Goal: Transaction & Acquisition: Obtain resource

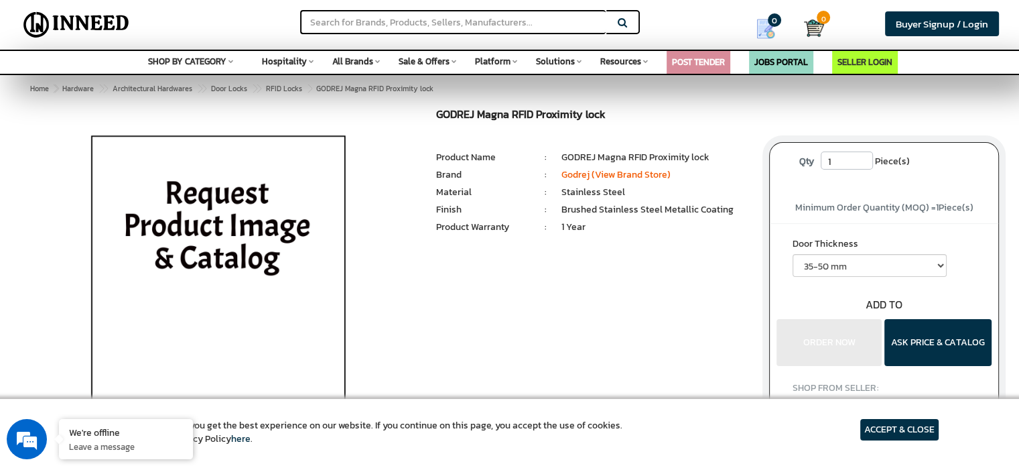
drag, startPoint x: 838, startPoint y: 162, endPoint x: 791, endPoint y: 161, distance: 46.3
click at [791, 161] on p "Qty 1 Piece(s)" at bounding box center [884, 161] width 203 height 20
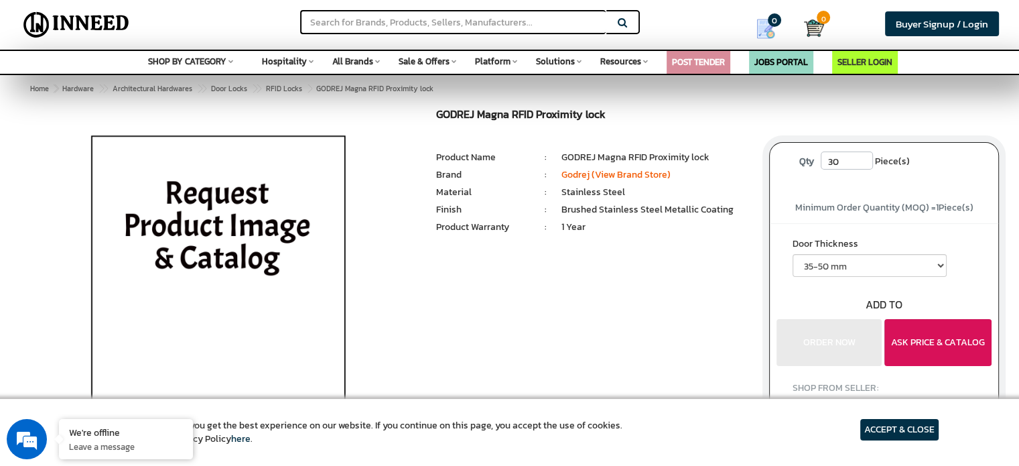
type input "30"
click at [959, 340] on button "ASK PRICE & CATALOG" at bounding box center [938, 342] width 107 height 47
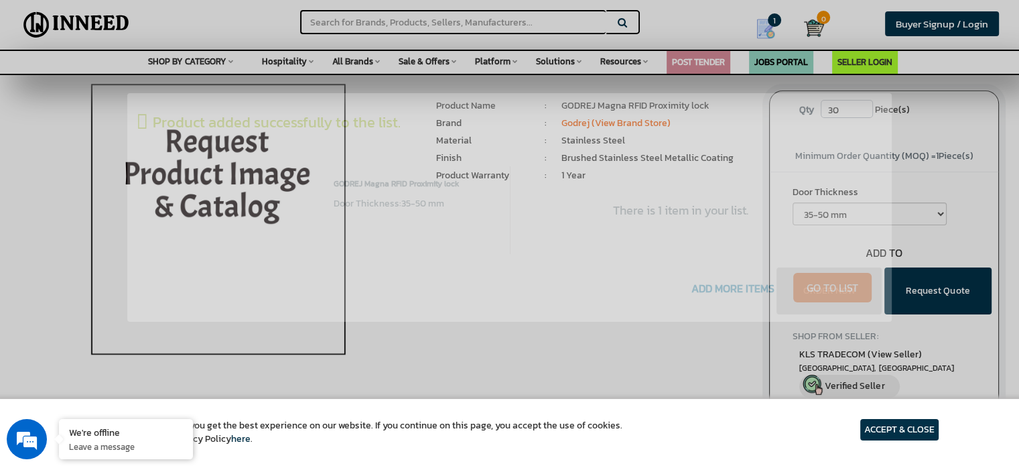
scroll to position [201, 0]
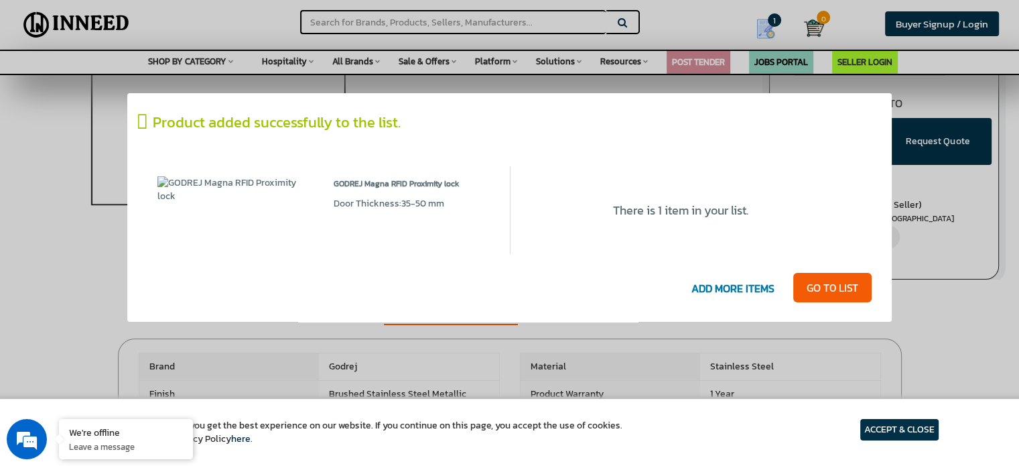
click at [141, 123] on icon at bounding box center [144, 122] width 15 height 20
click at [833, 287] on link "GO T0 LIST" at bounding box center [832, 287] width 78 height 29
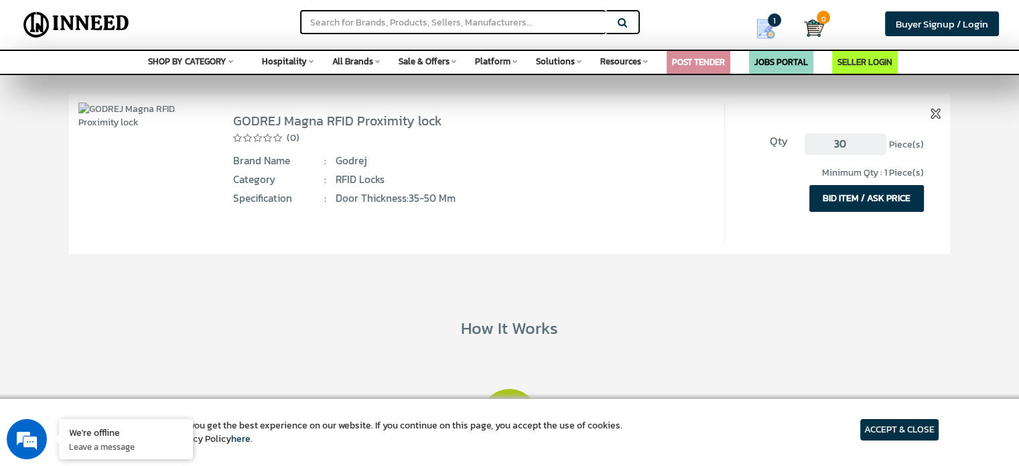
scroll to position [134, 0]
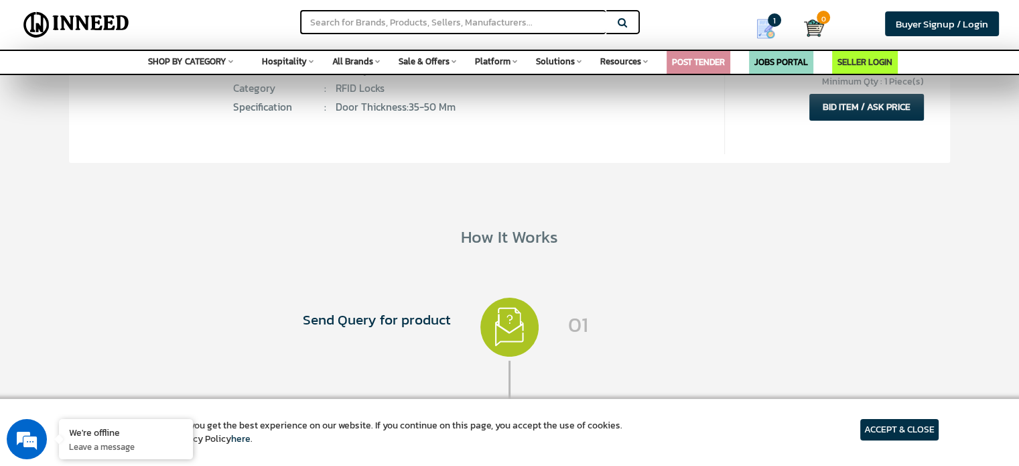
click at [905, 421] on article "ACCEPT & CLOSE" at bounding box center [899, 429] width 78 height 21
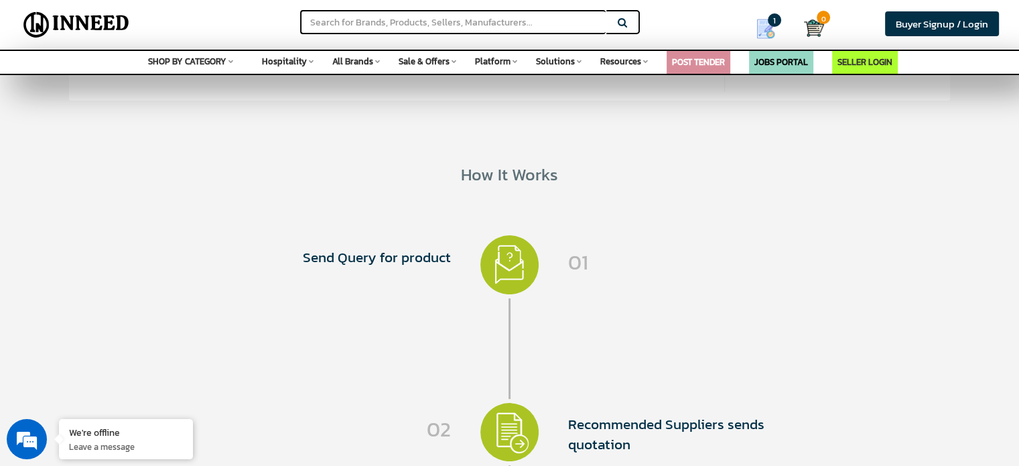
scroll to position [0, 0]
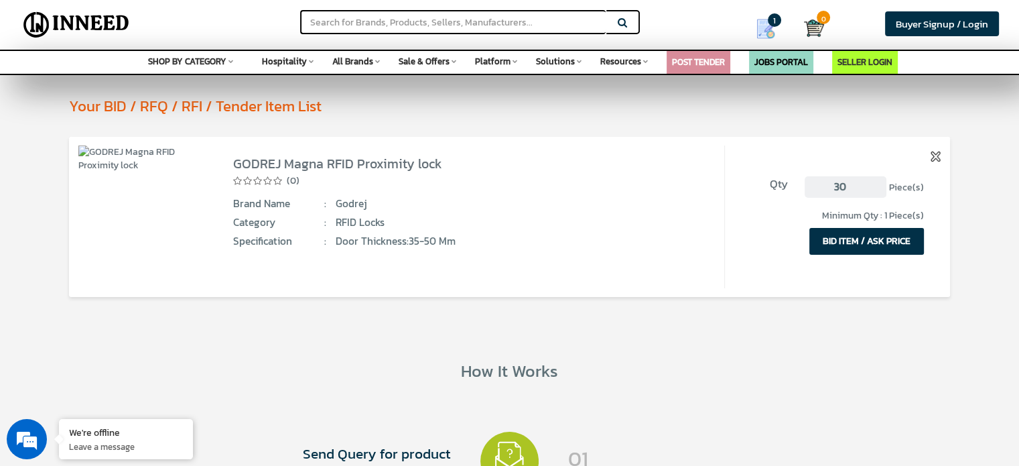
click at [868, 237] on button "BID ITEM / ASK PRICE" at bounding box center [866, 241] width 115 height 27
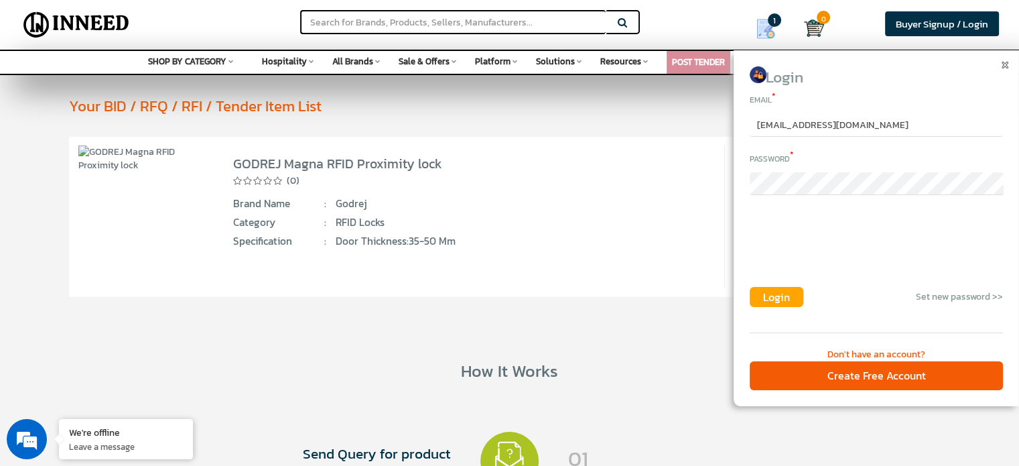
click at [781, 300] on span "Login" at bounding box center [776, 297] width 27 height 16
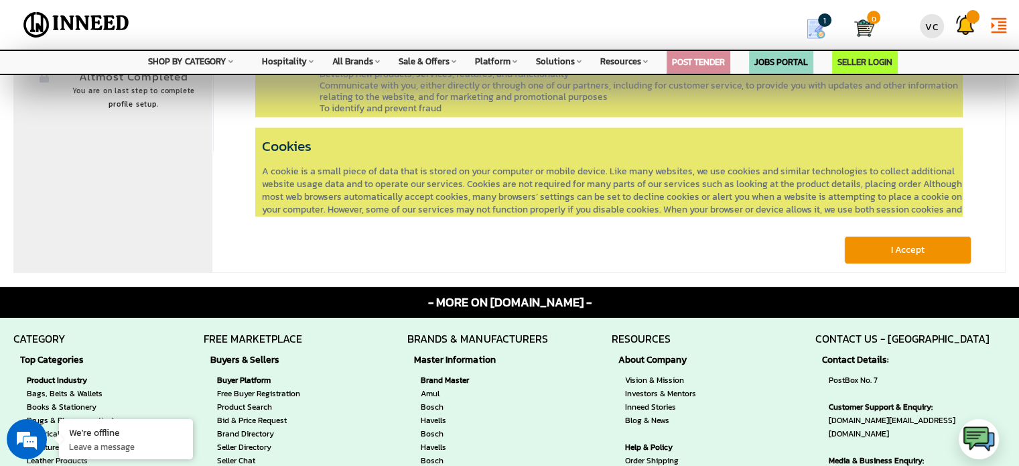
scroll to position [268, 0]
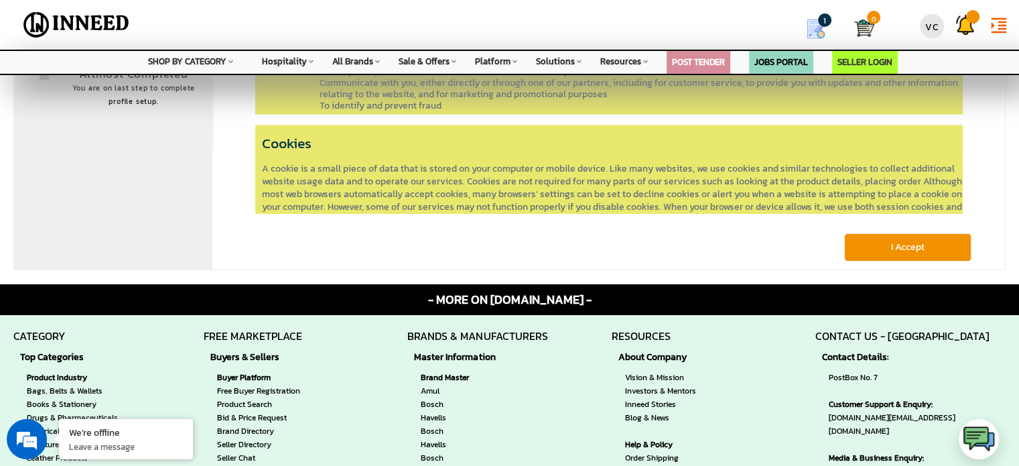
click at [922, 243] on button "I Accept" at bounding box center [907, 247] width 127 height 28
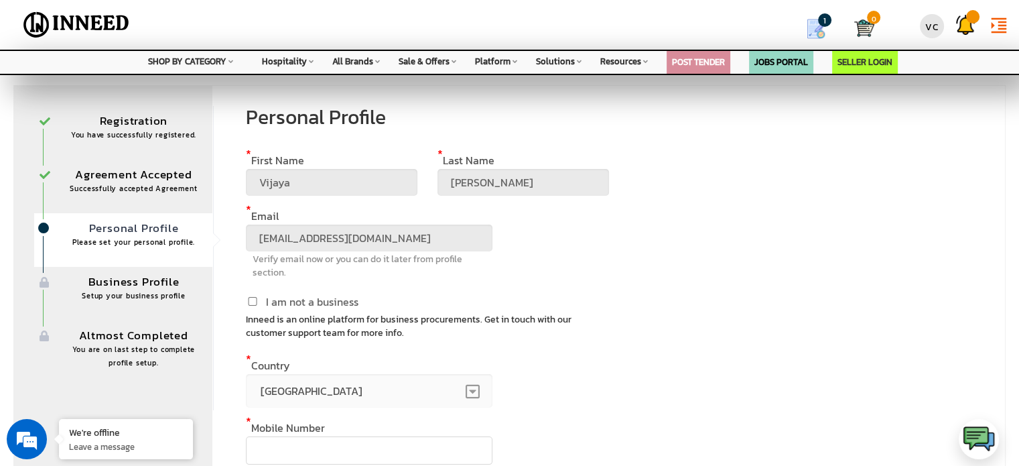
scroll to position [5, 0]
click at [541, 308] on div "I am not a business" at bounding box center [427, 302] width 363 height 19
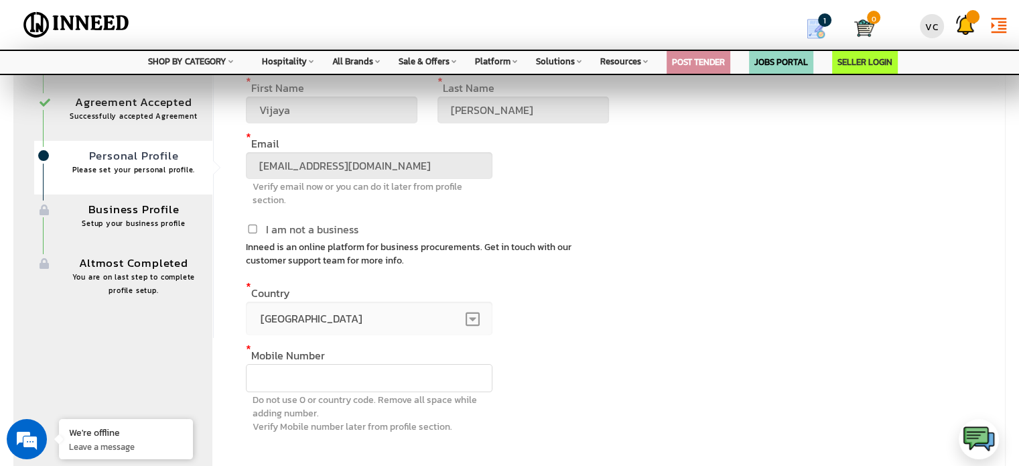
scroll to position [201, 0]
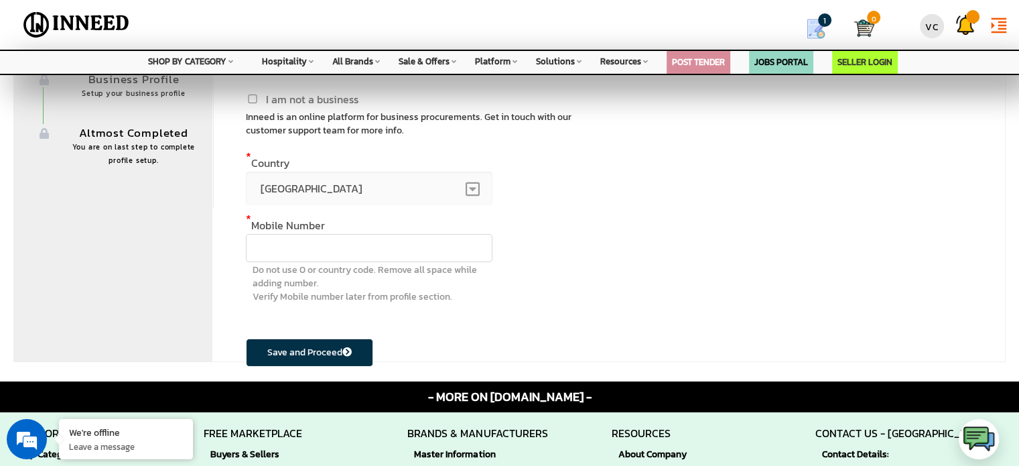
click at [359, 249] on input "text" at bounding box center [369, 248] width 247 height 28
type input "7795336043"
click at [493, 308] on div "* Mobile Number 7795336043 Mobile number format error Do not use 0 or country c…" at bounding box center [427, 269] width 363 height 99
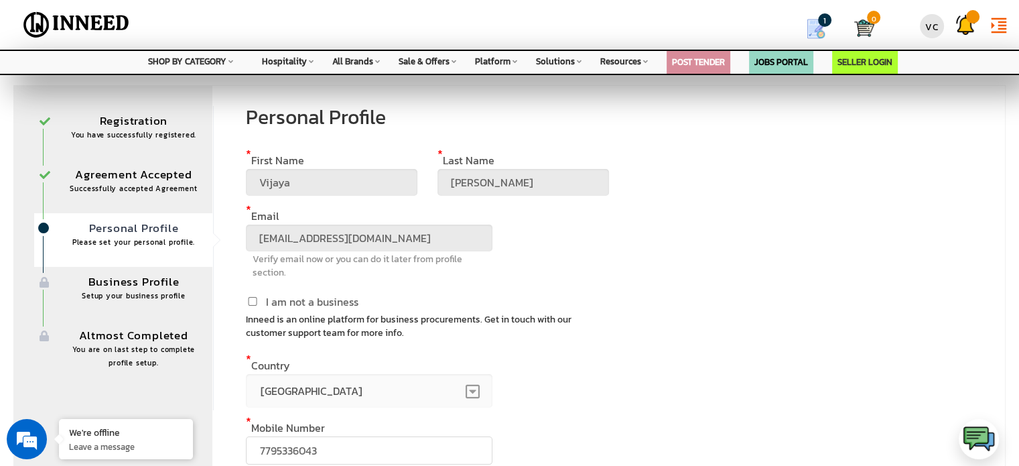
scroll to position [5, 0]
click at [573, 270] on div "* email vijayajc@yahoo.com Verify email now or you can do it later from profile…" at bounding box center [427, 251] width 363 height 84
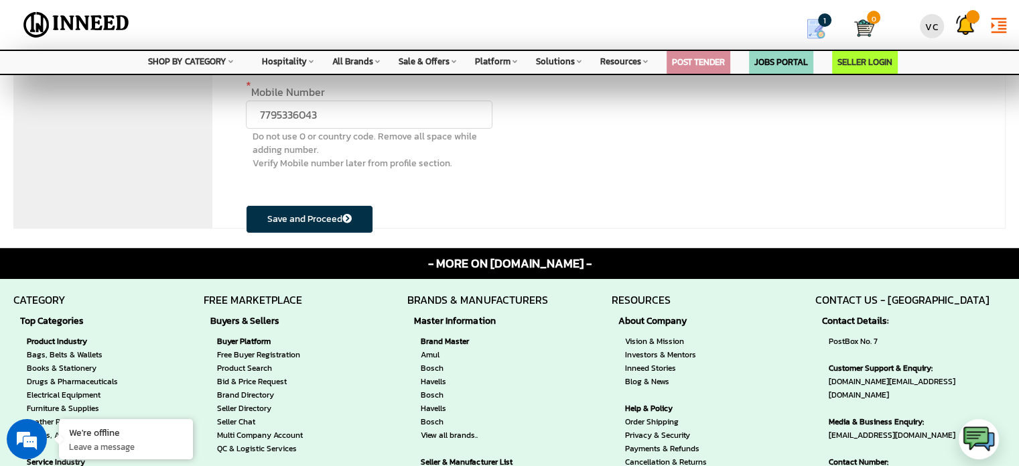
scroll to position [335, 0]
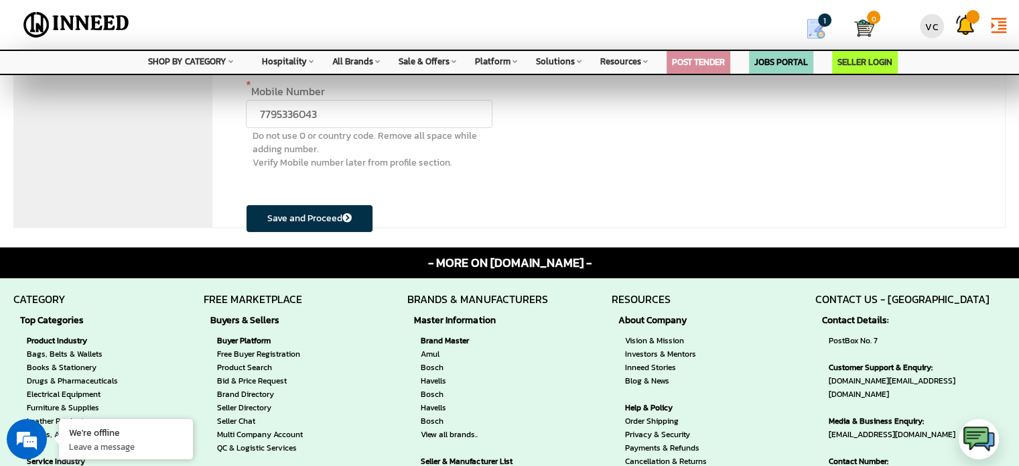
click at [322, 220] on button "Save and Proceed" at bounding box center [309, 218] width 127 height 28
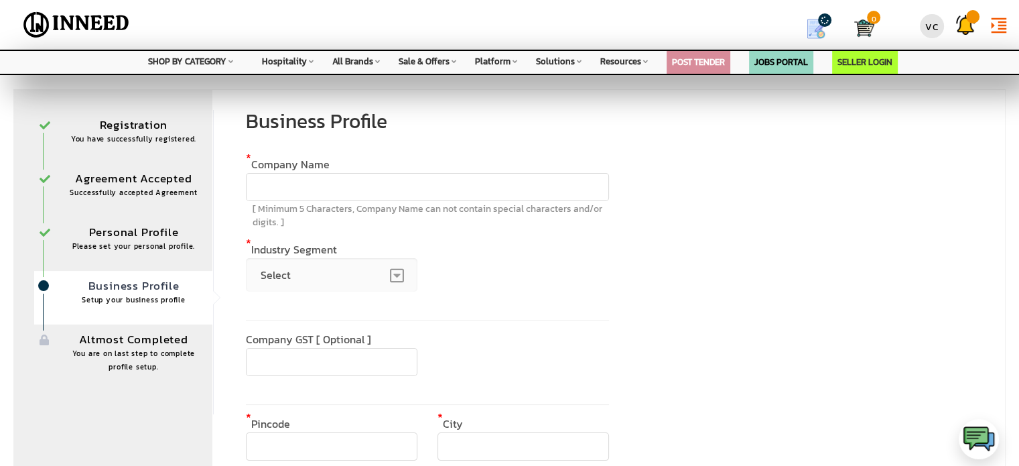
click at [350, 180] on input "text" at bounding box center [427, 187] width 363 height 28
type input "Classic Venues LLP"
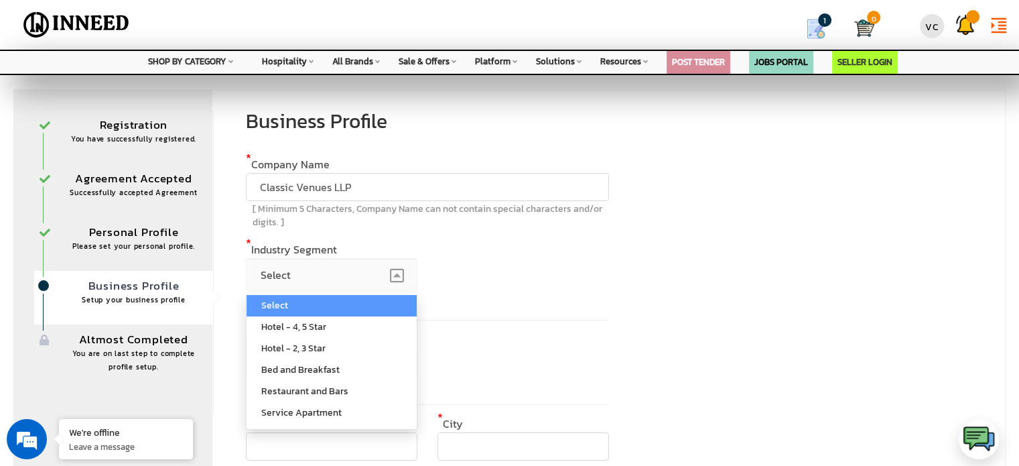
click at [314, 283] on span "Select" at bounding box center [332, 275] width 172 height 34
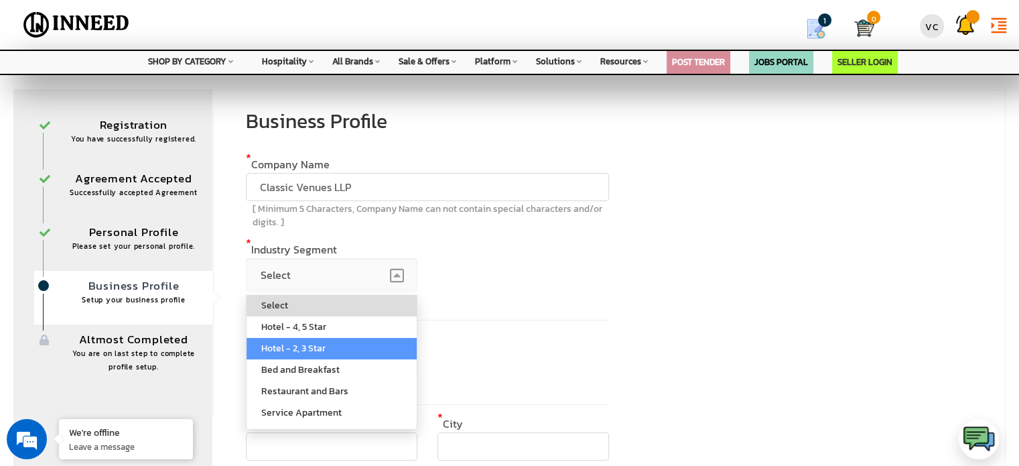
select select "Hotel - 2, 3 Star"
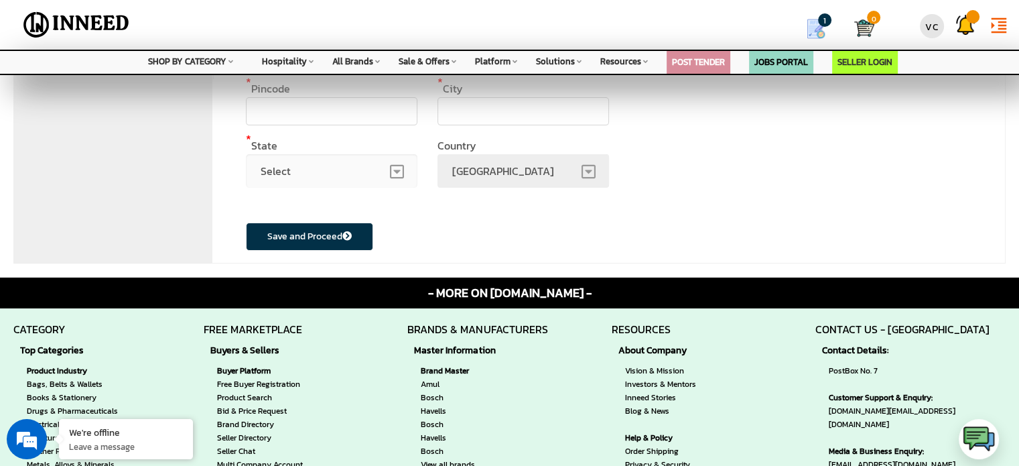
scroll to position [201, 0]
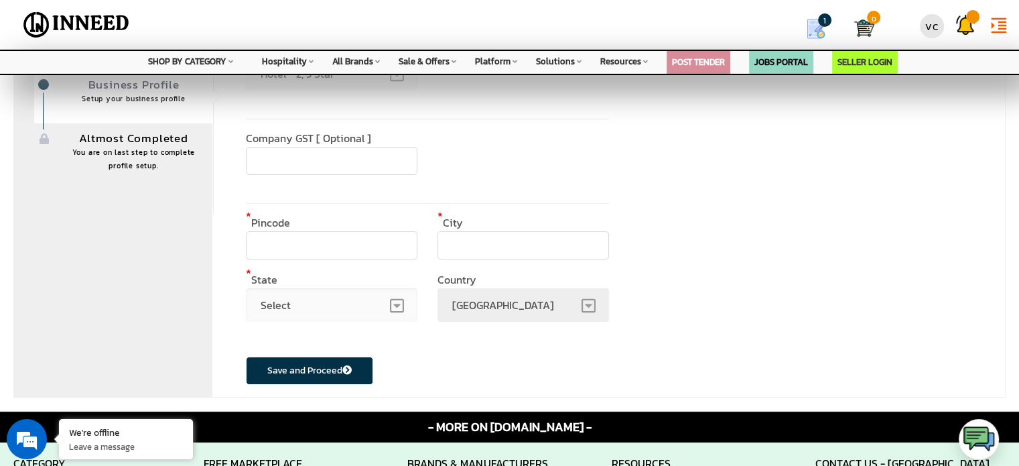
click at [328, 251] on input "text" at bounding box center [332, 245] width 172 height 28
type input "574150"
click at [508, 243] on input "text" at bounding box center [524, 245] width 172 height 28
type input "Dakshina kannada"
select select "324"
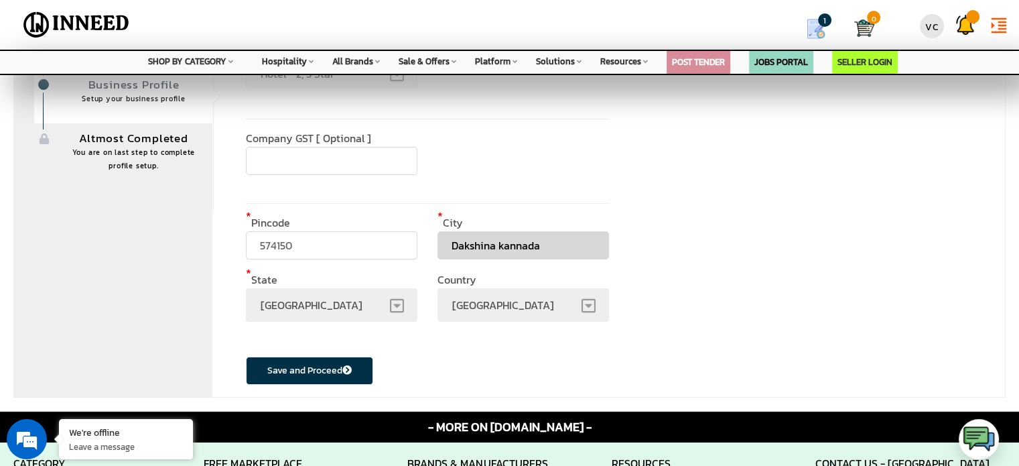
click at [301, 307] on span "Karnataka" at bounding box center [332, 305] width 172 height 34
click at [462, 344] on div "Save and Proceed" at bounding box center [427, 367] width 363 height 63
click at [335, 371] on button "Save and Proceed" at bounding box center [309, 370] width 127 height 28
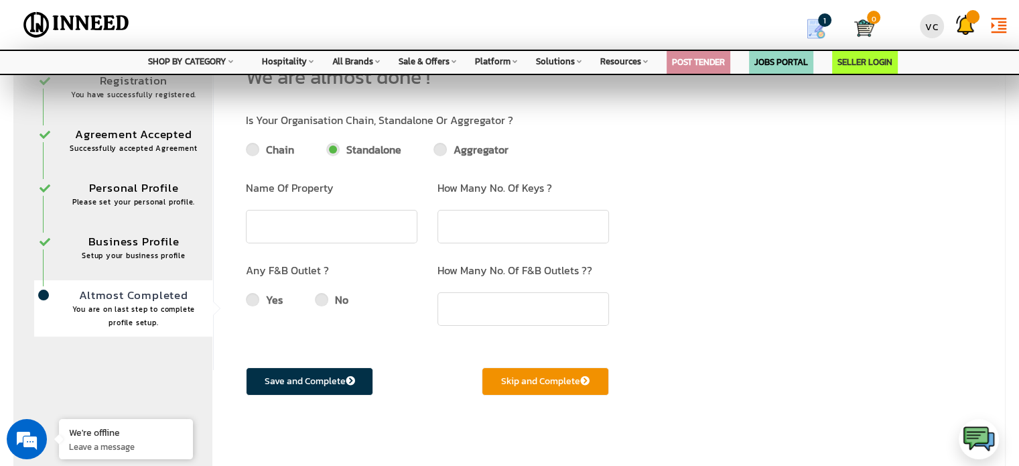
scroll to position [67, 0]
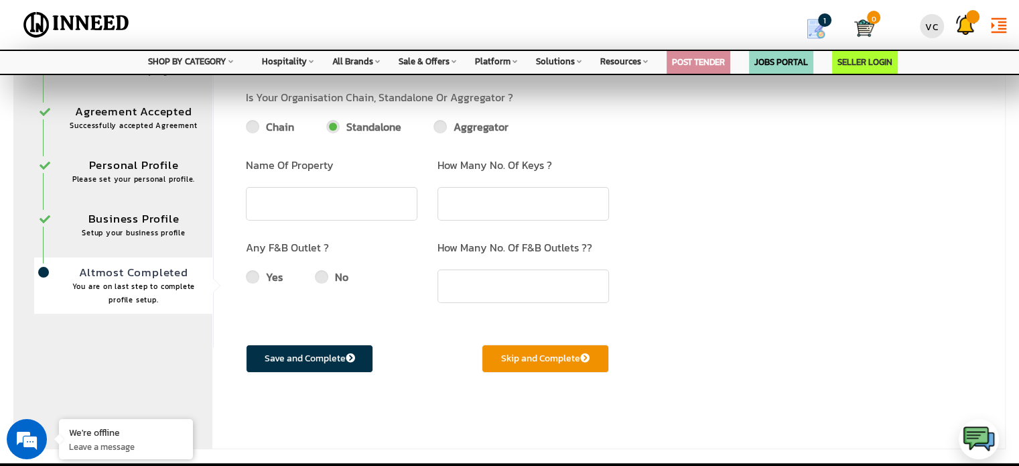
click at [576, 359] on button "Skip and Complete" at bounding box center [545, 358] width 127 height 28
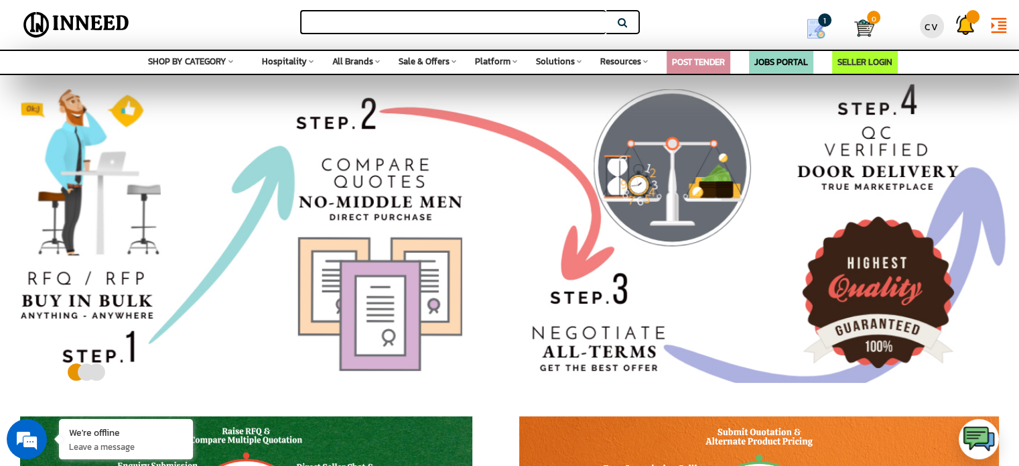
click at [408, 20] on input "text" at bounding box center [453, 22] width 306 height 24
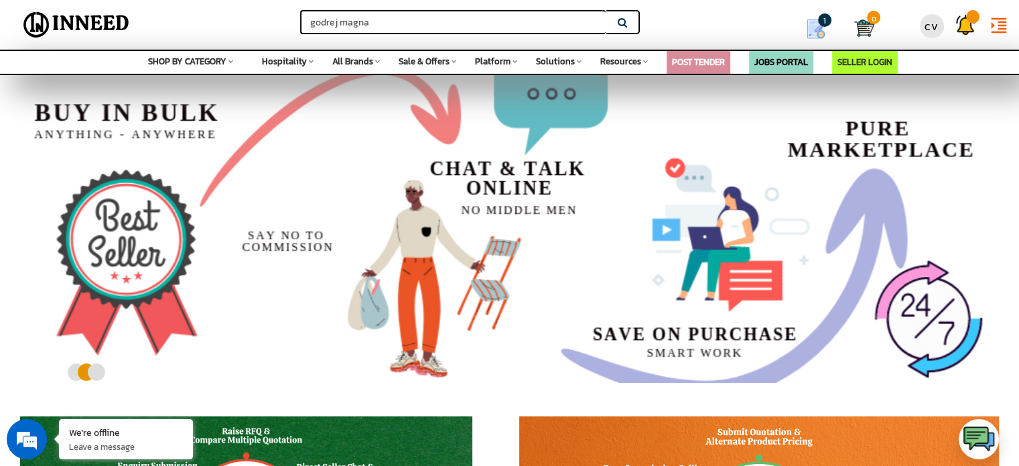
click at [606, 10] on button "Search" at bounding box center [623, 22] width 34 height 24
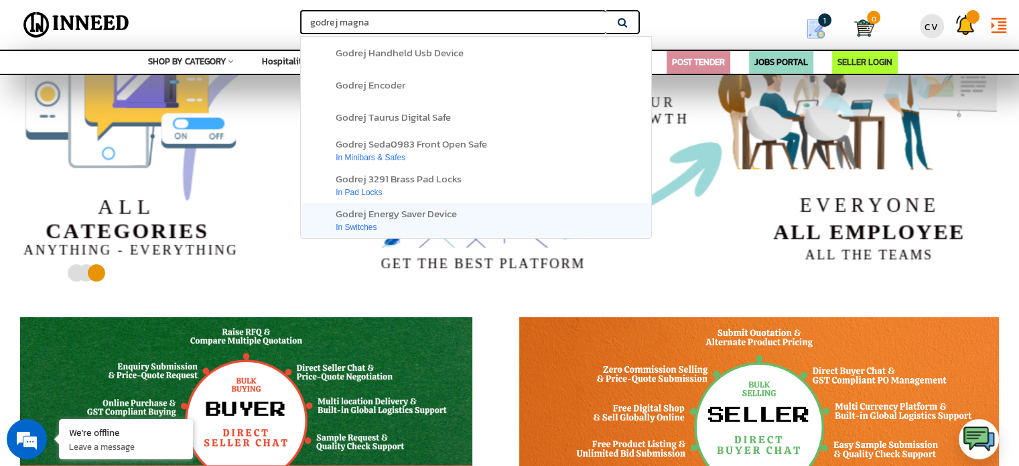
scroll to position [67, 0]
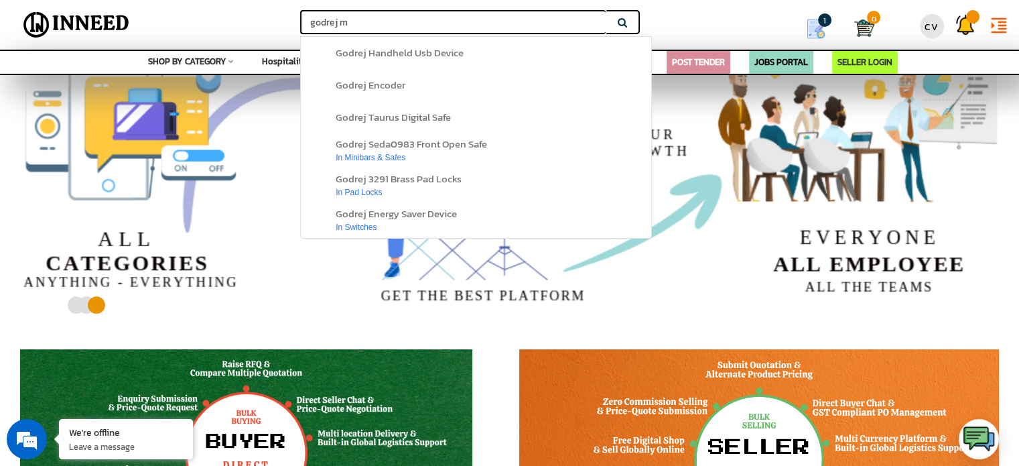
type input "godrej"
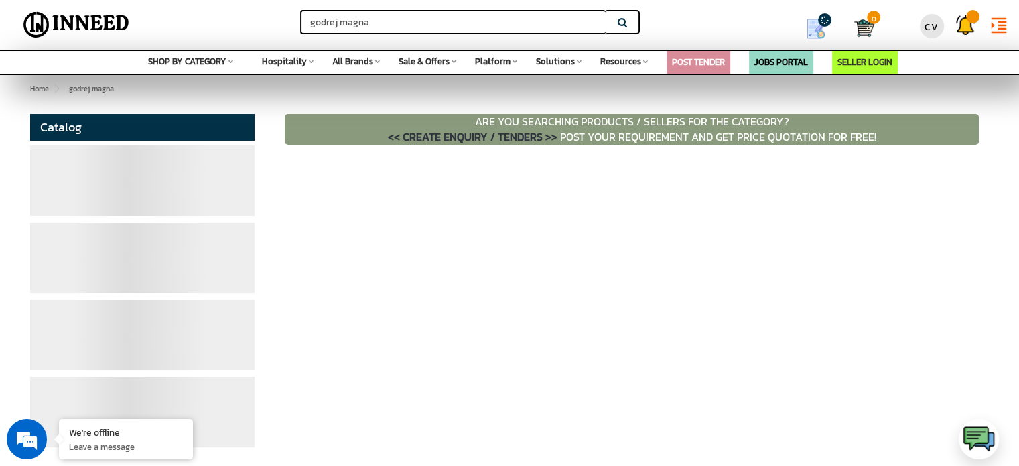
click at [346, 26] on input "godrej magna" at bounding box center [453, 22] width 306 height 24
type input "godrej hotel"
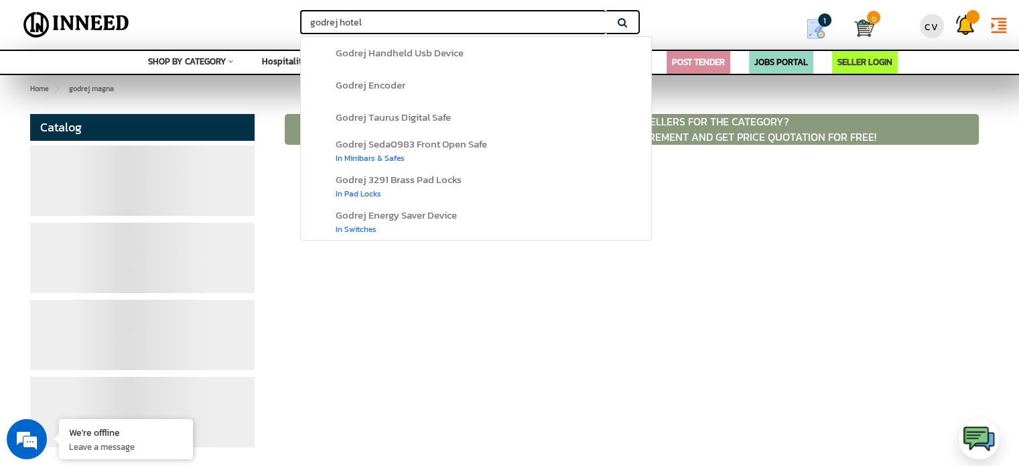
click at [662, 364] on div "FILTERS Catalog" at bounding box center [509, 278] width 979 height 352
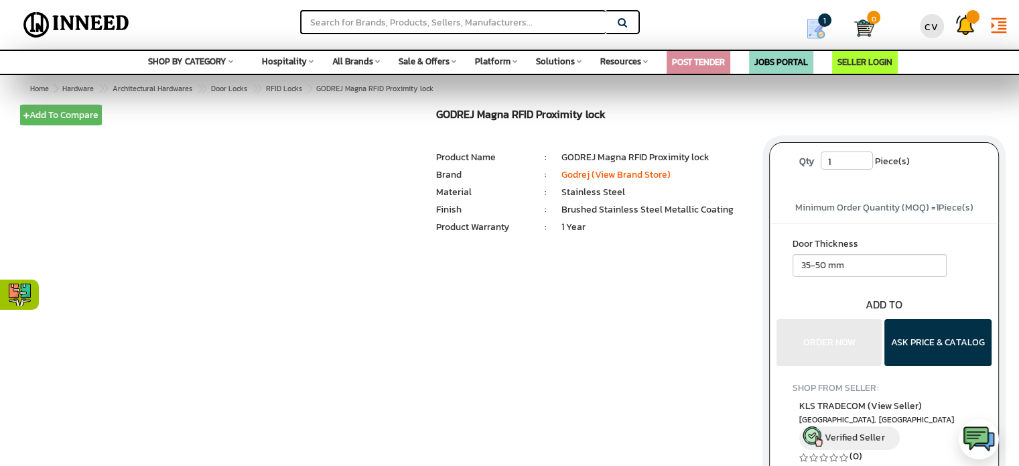
click at [749, 166] on div "Add To Compare Remove From Compare GODREJ Magna RFID Proximity lock MRP: ₹ 0.00…" at bounding box center [509, 318] width 999 height 419
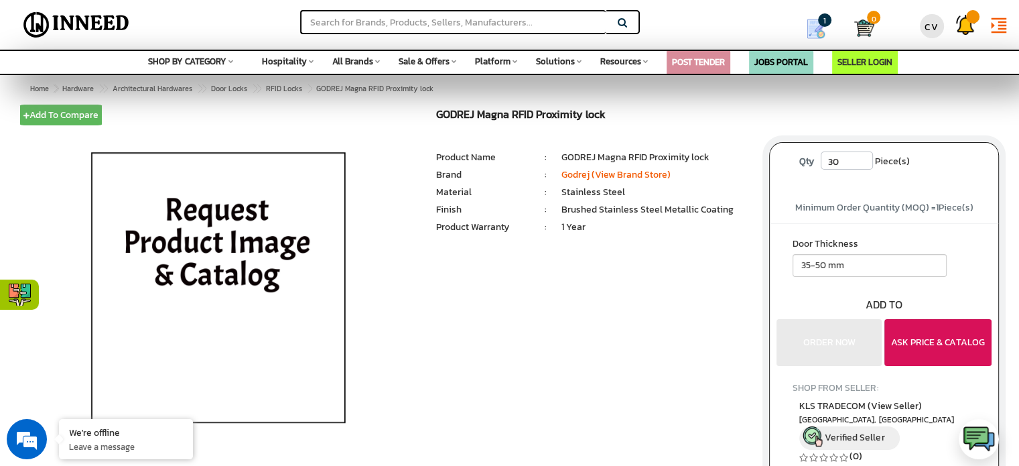
type input "30"
click at [930, 345] on button "ASK PRICE & CATALOG" at bounding box center [938, 342] width 107 height 47
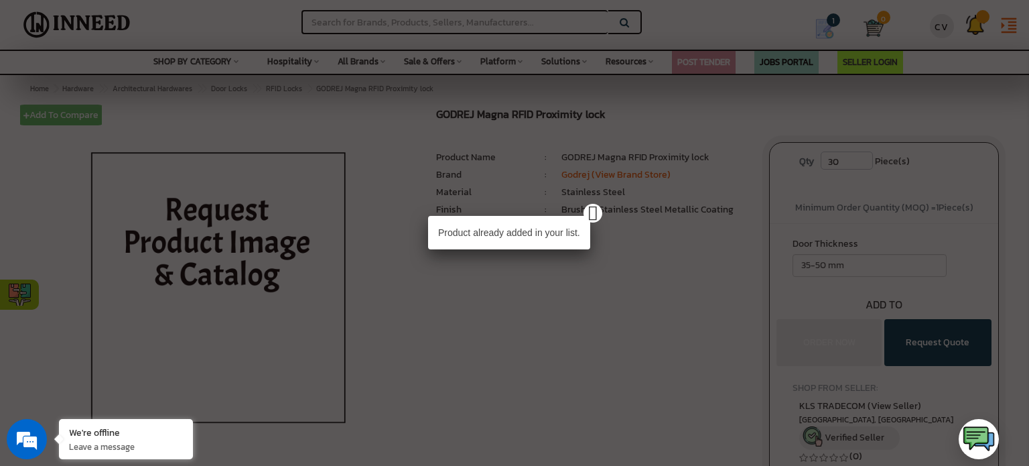
click at [527, 238] on p "Product already added in your list." at bounding box center [509, 233] width 162 height 34
click at [659, 231] on div "Product already added in your list." at bounding box center [514, 233] width 1029 height 466
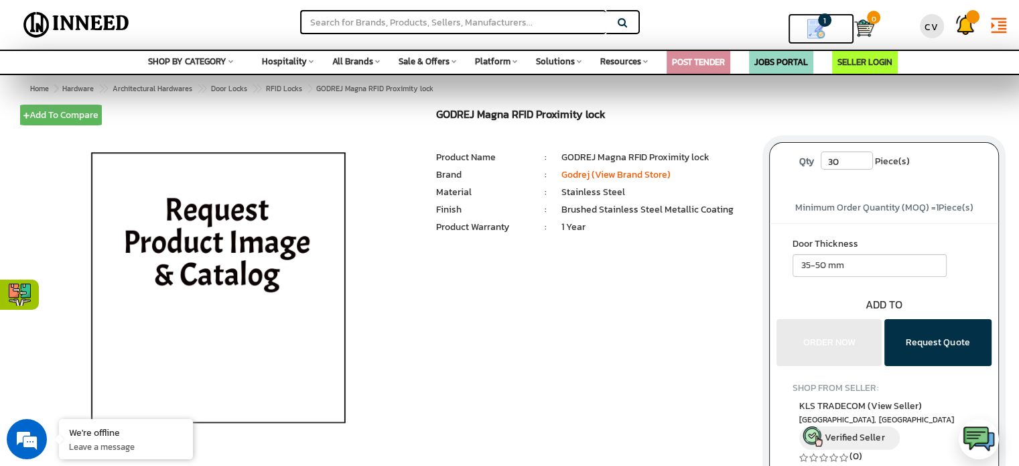
click at [822, 26] on span "1" at bounding box center [824, 19] width 13 height 13
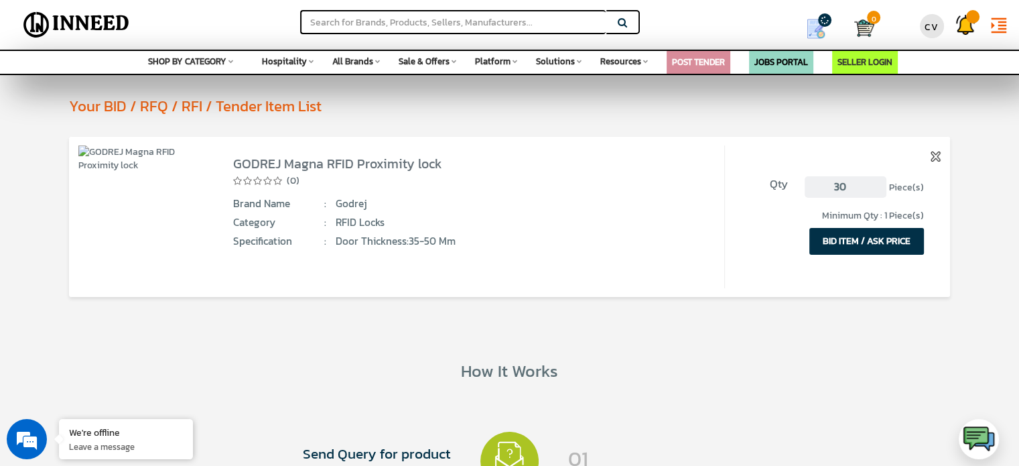
click at [882, 239] on button "BID ITEM / ASK PRICE" at bounding box center [866, 241] width 115 height 27
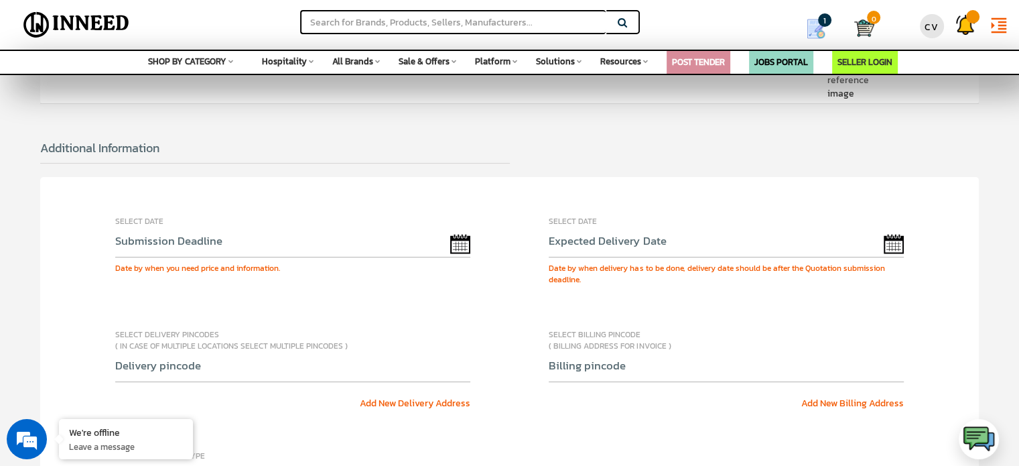
scroll to position [335, 0]
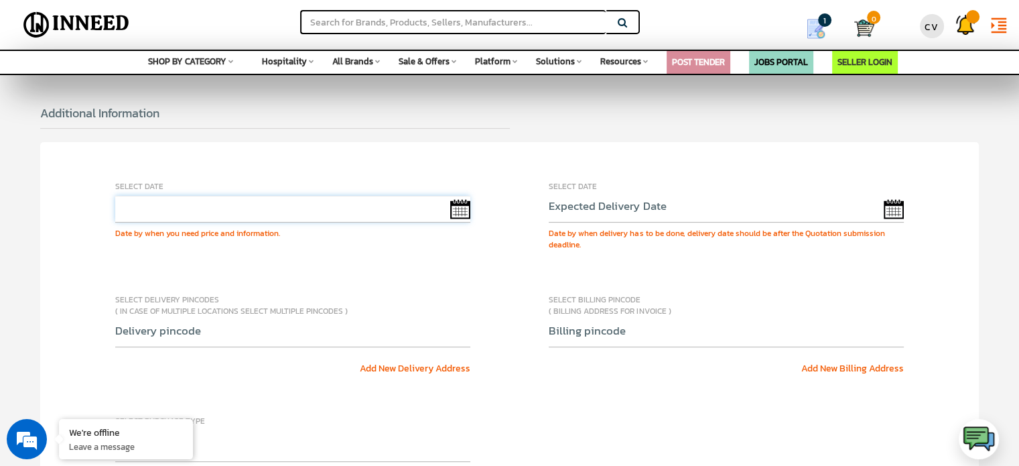
click at [459, 208] on input "text" at bounding box center [292, 209] width 355 height 27
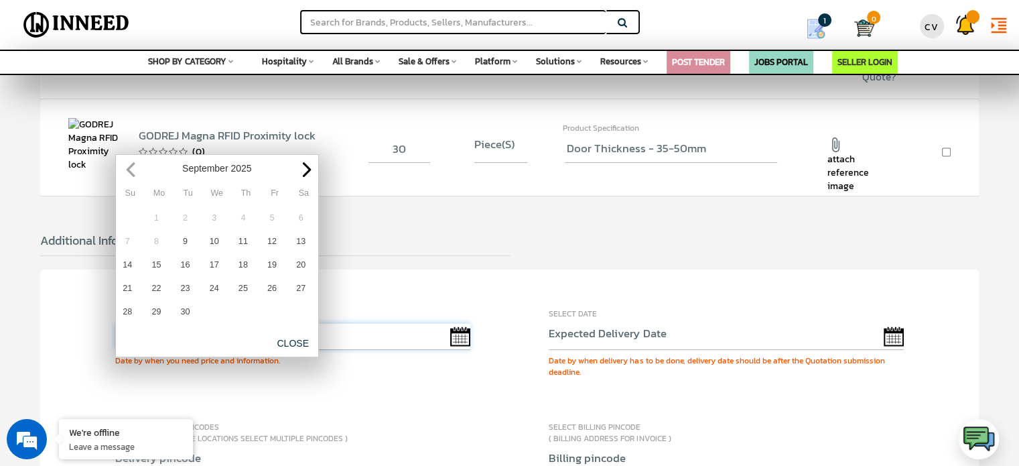
scroll to position [201, 0]
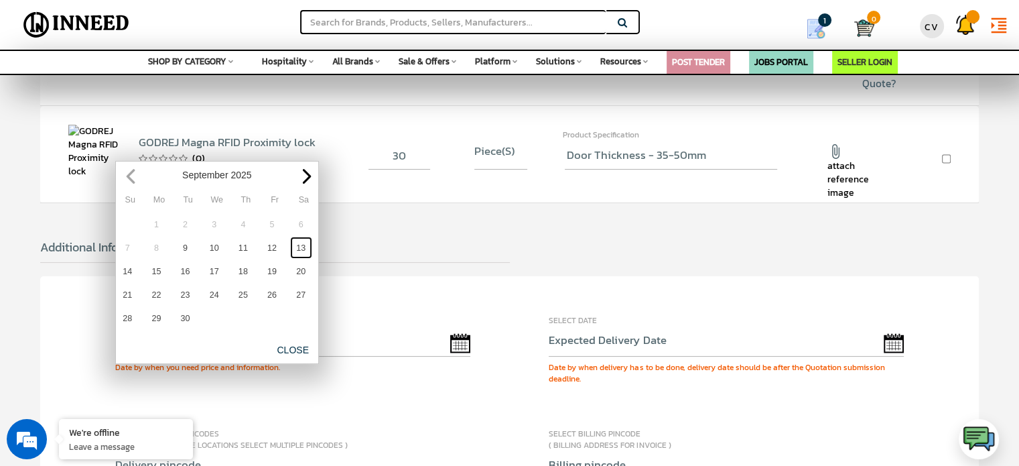
click at [299, 249] on link "13" at bounding box center [301, 248] width 22 height 22
type input "[DATE]"
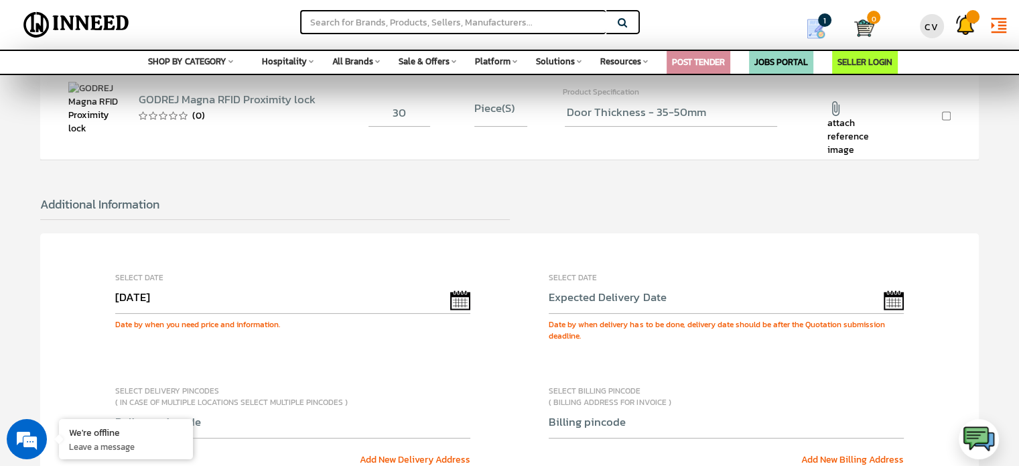
scroll to position [268, 0]
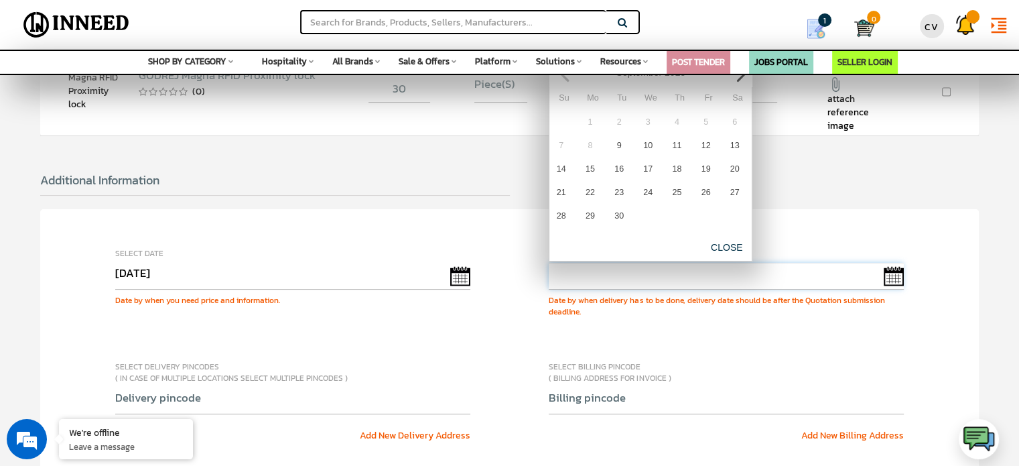
click at [892, 275] on input "text" at bounding box center [726, 276] width 355 height 27
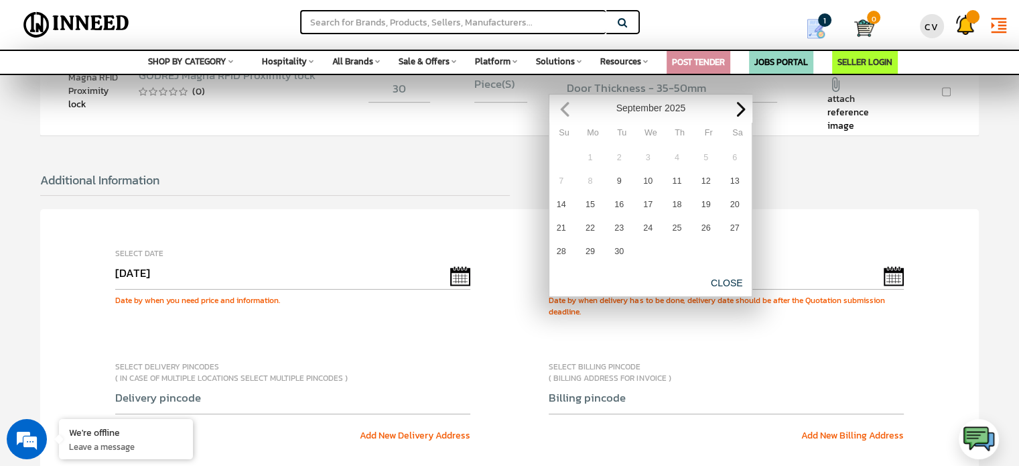
click at [742, 109] on span "Next" at bounding box center [741, 109] width 15 height 15
click at [649, 203] on link "15" at bounding box center [648, 204] width 22 height 22
type input "[DATE]"
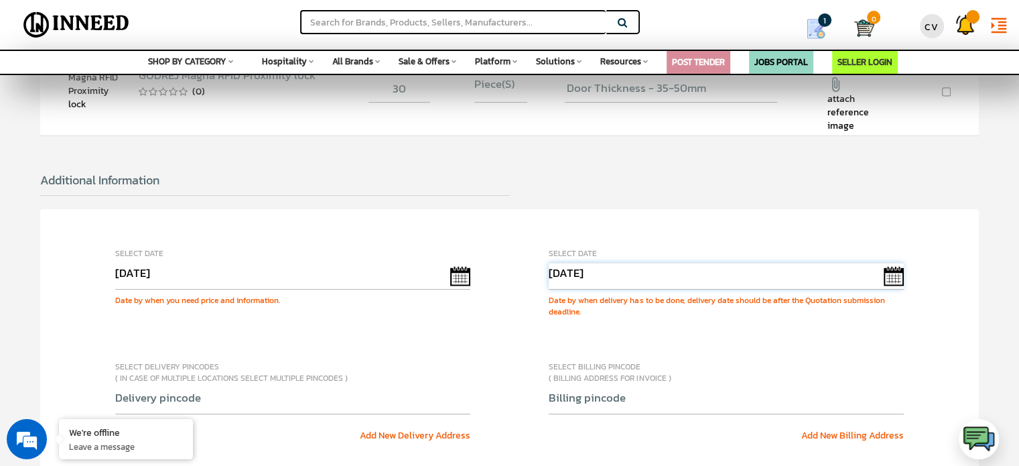
click at [655, 265] on input "[DATE]" at bounding box center [726, 276] width 355 height 27
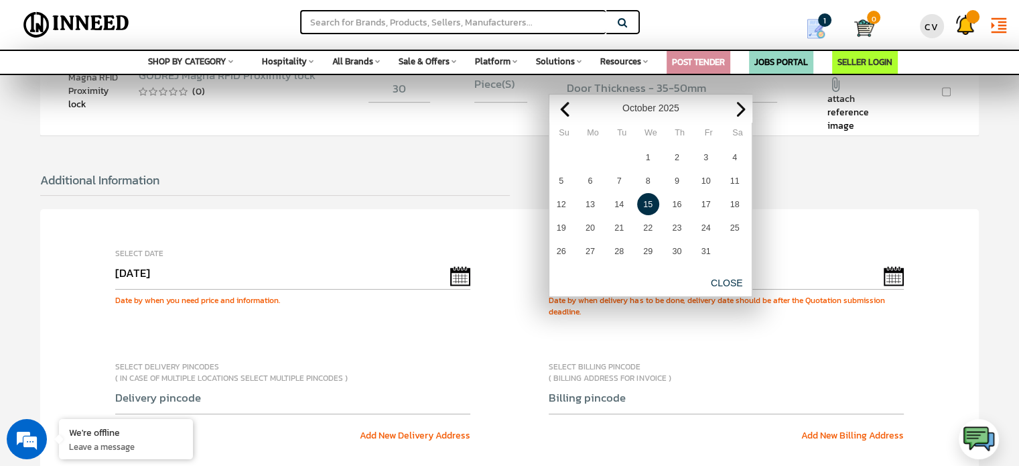
click at [863, 220] on div "Select Date [DATE] Date by when you need price and information. Select Date [DA…" at bounding box center [509, 415] width 939 height 413
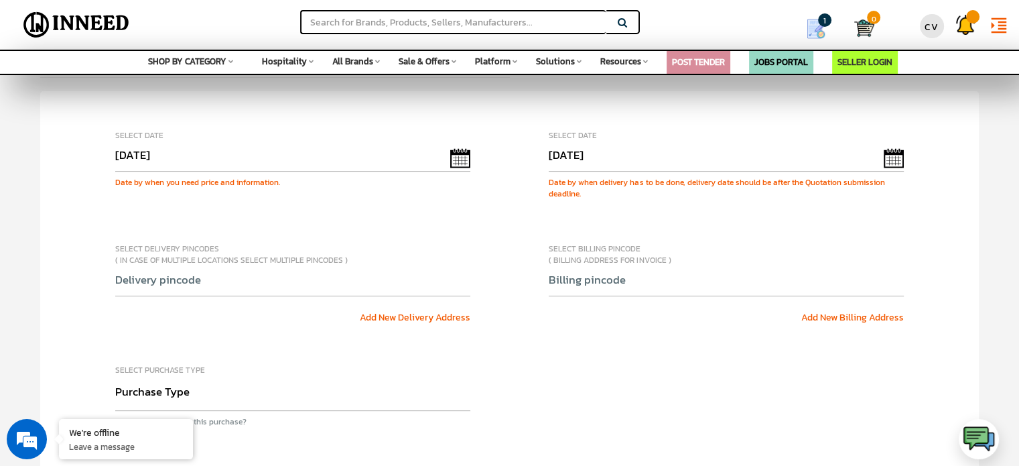
scroll to position [469, 0]
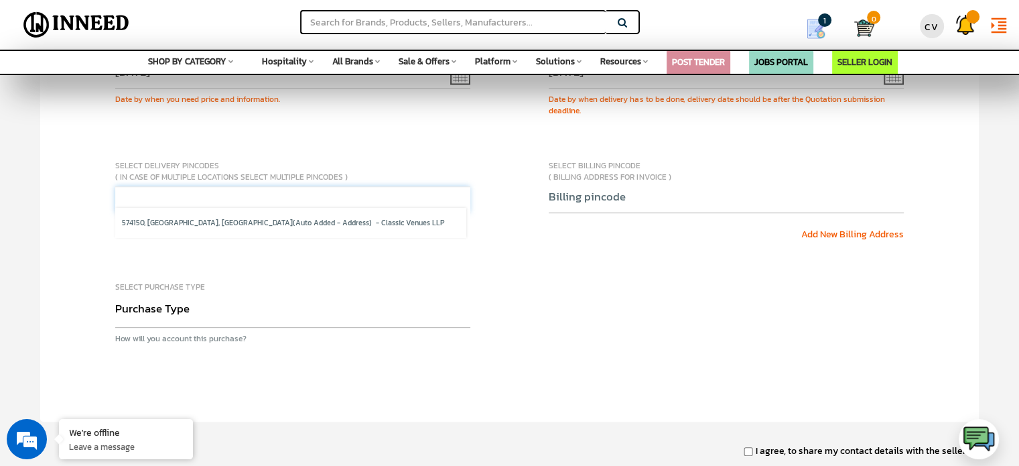
click at [428, 207] on div "574150, [GEOGRAPHIC_DATA], [GEOGRAPHIC_DATA] (Auto Added - Address) - Classic V…" at bounding box center [292, 206] width 355 height 41
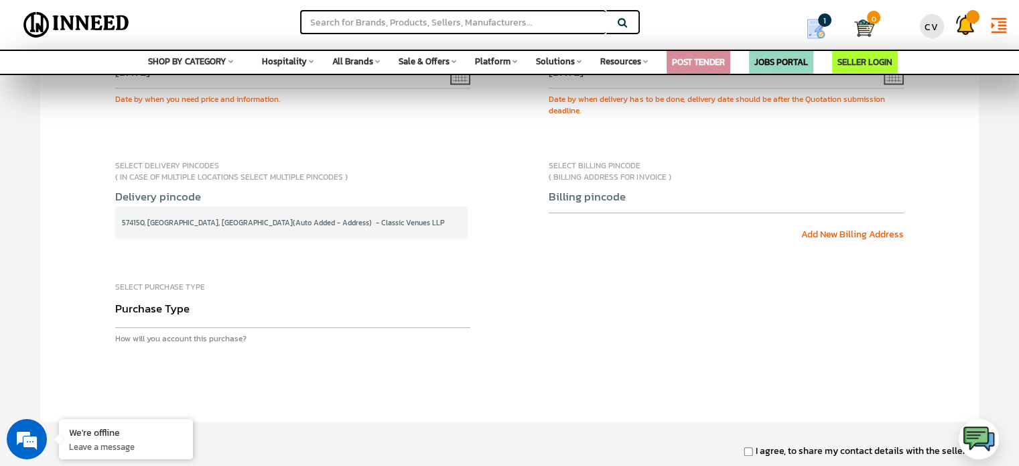
click at [362, 222] on span "(Auto Added - Address) - Classic Venues LLP" at bounding box center [368, 222] width 151 height 11
select select "shipping"
type input "574150"
type input "7795336043"
select select "110"
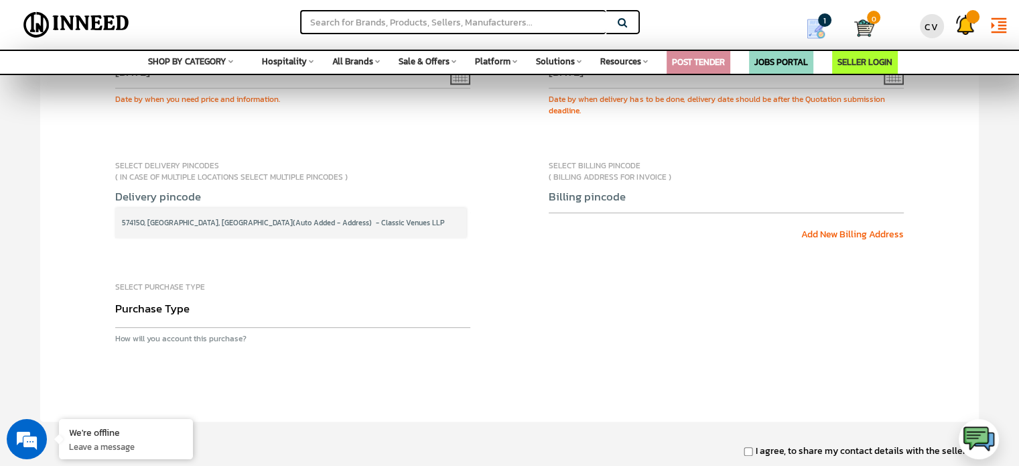
type input "Dakshina kannada"
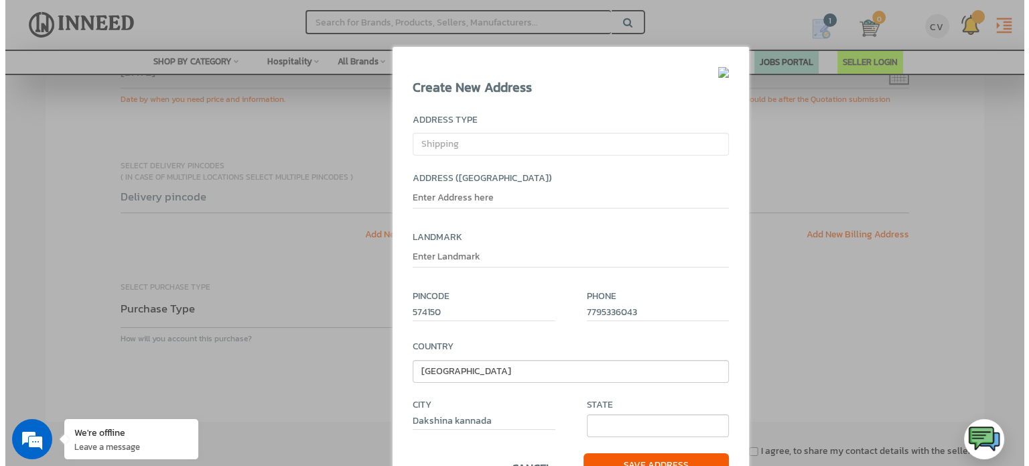
scroll to position [470, 0]
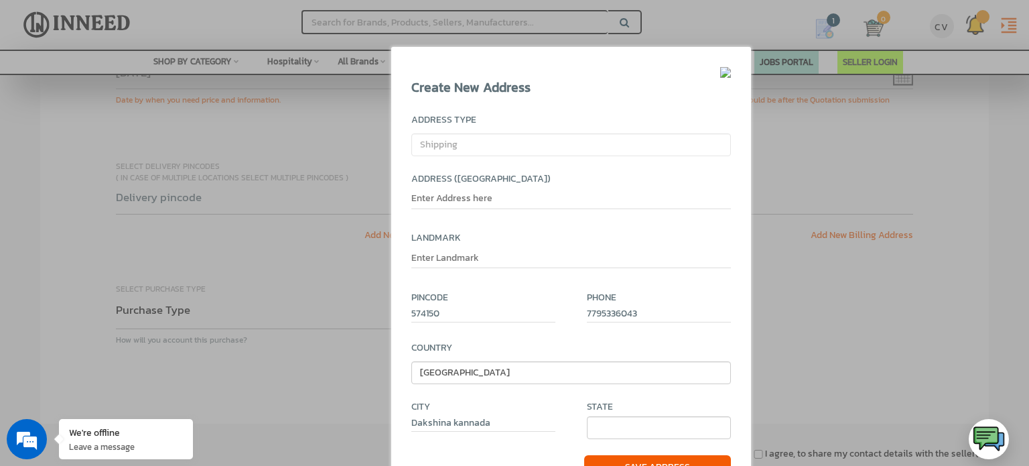
select select
click at [787, 150] on div at bounding box center [514, 233] width 1029 height 466
click at [362, 287] on div at bounding box center [514, 233] width 1029 height 466
click at [722, 72] on img at bounding box center [725, 72] width 11 height 11
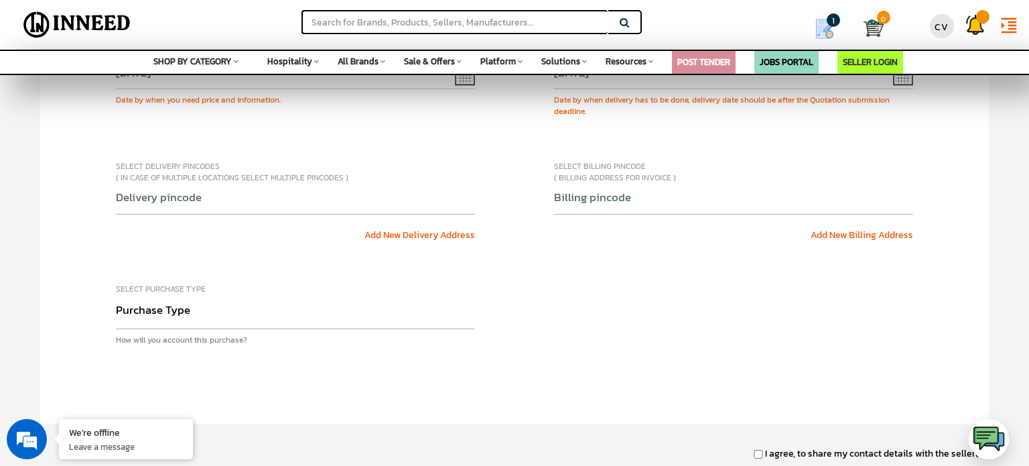
click at [637, 251] on div "Select Date [DATE] Date by when you need price and information. Select Date [DA…" at bounding box center [514, 215] width 949 height 415
click at [440, 138] on div "Select Date [DATE] Date by when you need price and information. Select Date [DA…" at bounding box center [514, 215] width 949 height 415
